Goal: Find specific page/section: Find specific page/section

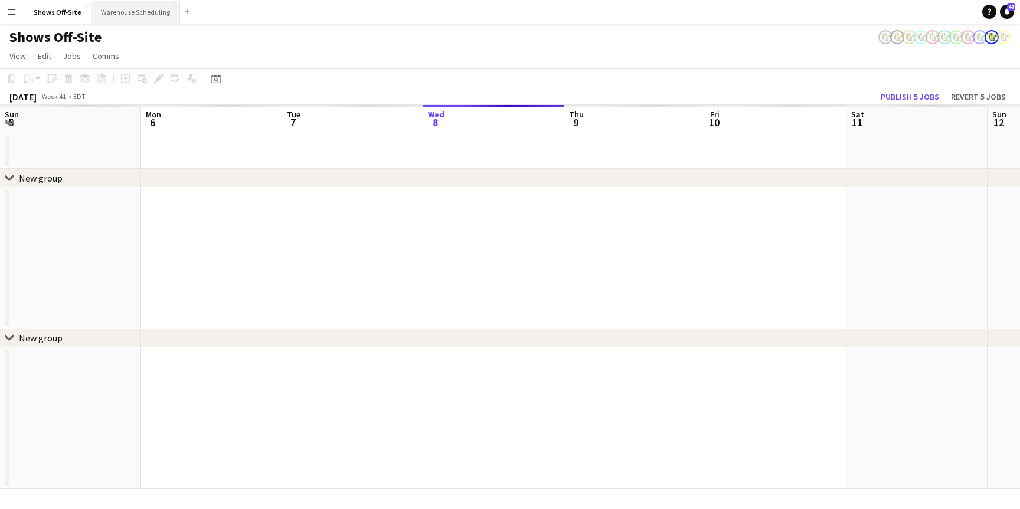
scroll to position [0, 282]
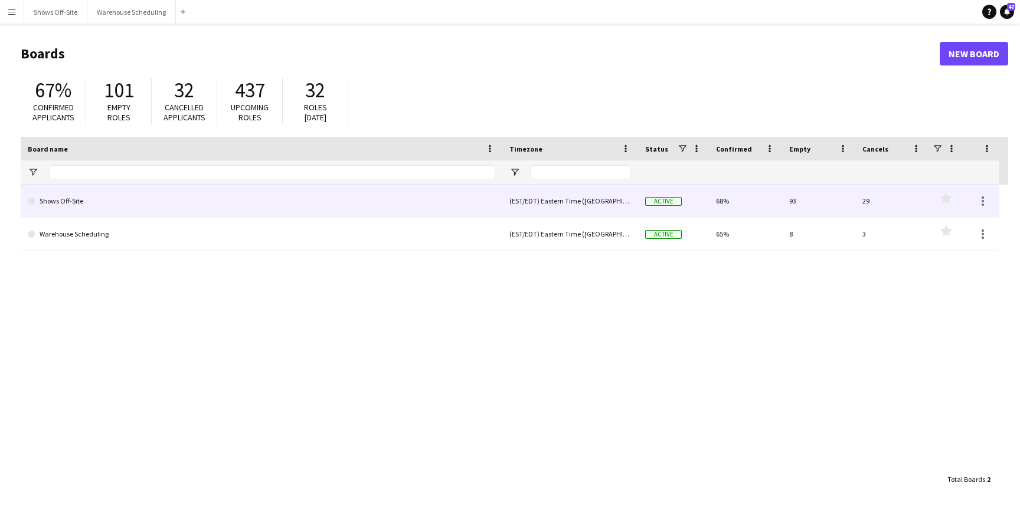
click at [77, 210] on link "Shows Off-Site" at bounding box center [261, 201] width 467 height 33
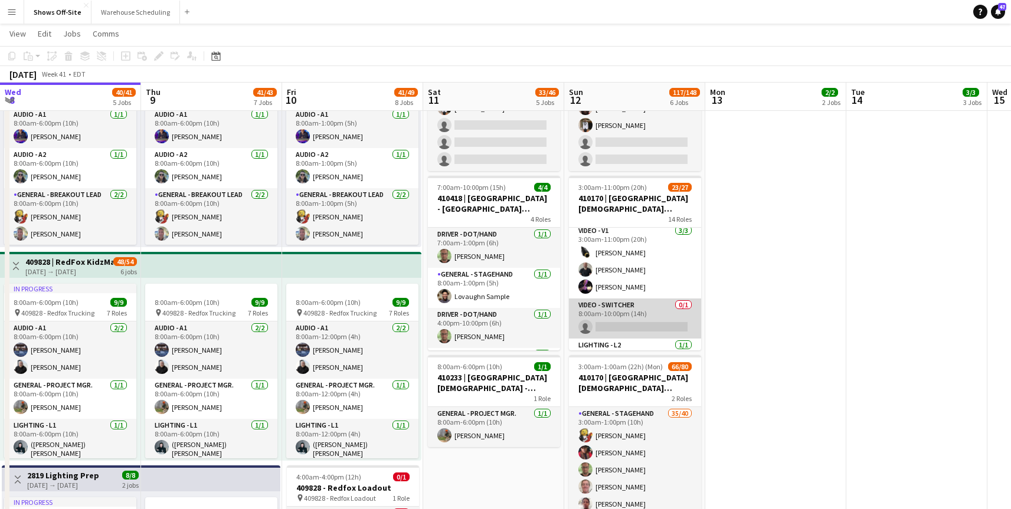
scroll to position [606, 0]
